Goal: Information Seeking & Learning: Check status

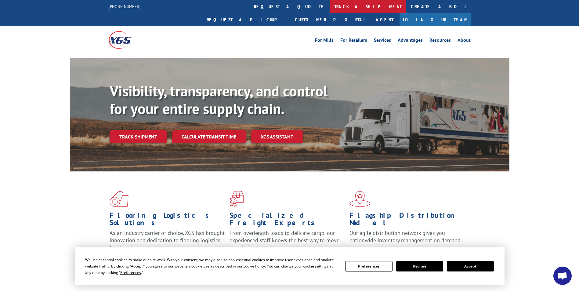
click at [330, 5] on link "track a shipment" at bounding box center [368, 6] width 77 height 13
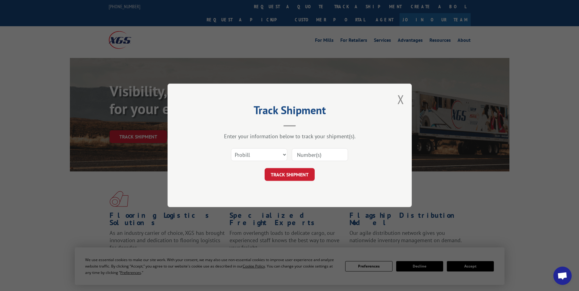
drag, startPoint x: 307, startPoint y: 151, endPoint x: 308, endPoint y: 155, distance: 4.0
click at [308, 155] on input at bounding box center [320, 155] width 56 height 13
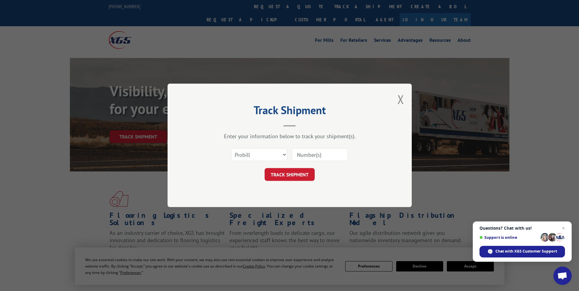
paste input "DELIVERY INFORMATION: [DATE] 09:47 am [PERSON_NAME]"
type input "DELIVERY INFORMATION: [DATE] 09:47 am [PERSON_NAME]"
drag, startPoint x: 342, startPoint y: 155, endPoint x: 274, endPoint y: 154, distance: 68.4
click at [274, 154] on div "Select category... Probill BOL PO DELIVERY INFORMATION: [DATE] 09:47 am [PERSON…" at bounding box center [289, 155] width 183 height 20
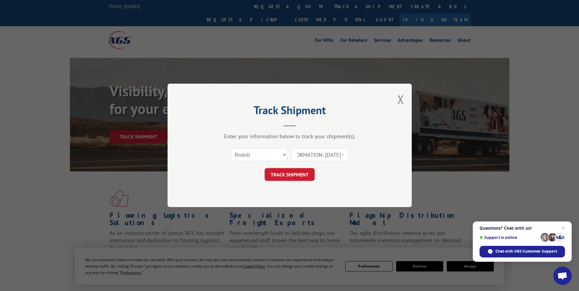
scroll to position [0, 0]
click at [301, 156] on input at bounding box center [320, 155] width 56 height 13
drag, startPoint x: 327, startPoint y: 156, endPoint x: 277, endPoint y: 159, distance: 49.9
click at [277, 159] on div "Select category... Probill BOL PO" at bounding box center [289, 155] width 183 height 20
type input "17523052"
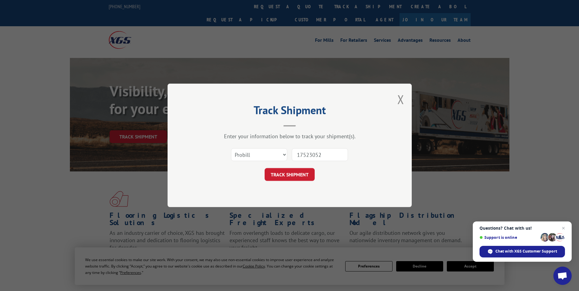
click at [265, 169] on button "TRACK SHIPMENT" at bounding box center [290, 175] width 50 height 13
click at [294, 171] on button "TRACK SHIPMENT" at bounding box center [290, 175] width 50 height 13
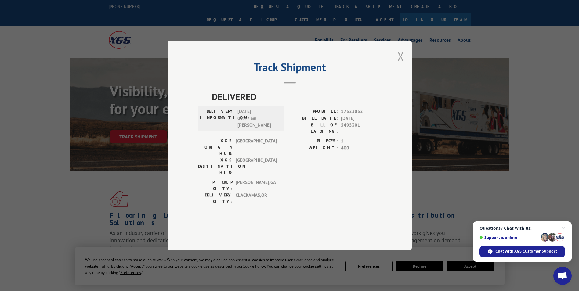
click at [402, 64] on button "Close modal" at bounding box center [401, 56] width 7 height 16
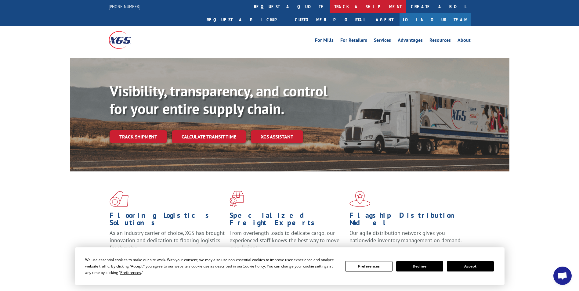
click at [330, 6] on link "track a shipment" at bounding box center [368, 6] width 77 height 13
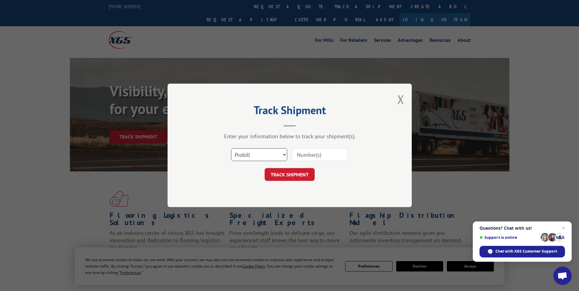
click at [285, 153] on select "Select category... Probill BOL PO" at bounding box center [259, 155] width 56 height 13
select select "bol"
click at [231, 149] on select "Select category... Probill BOL PO" at bounding box center [259, 155] width 56 height 13
click at [308, 156] on input at bounding box center [320, 155] width 56 height 13
paste input "5530905"
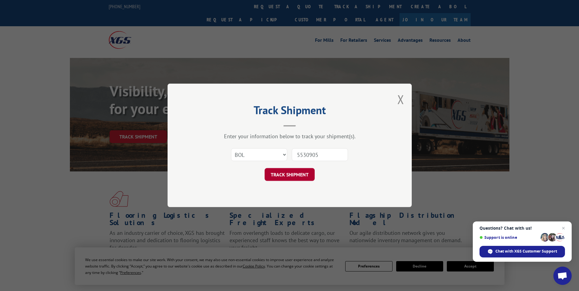
type input "5530905"
click at [293, 175] on button "TRACK SHIPMENT" at bounding box center [290, 175] width 50 height 13
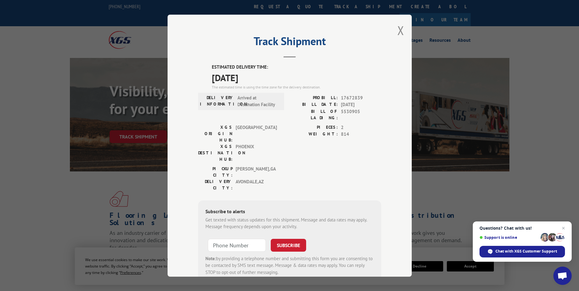
drag, startPoint x: 207, startPoint y: 64, endPoint x: 268, endPoint y: 81, distance: 62.9
click at [268, 81] on div "ESTIMATED DELIVERY TIME: 10/09/2025 The estimated time is using the time zone f…" at bounding box center [289, 174] width 183 height 220
drag, startPoint x: 268, startPoint y: 81, endPoint x: 251, endPoint y: 78, distance: 16.8
copy div "ESTIMATED DELIVERY TIME: 10/09/2025"
click at [399, 32] on button "Close modal" at bounding box center [401, 30] width 7 height 16
